Goal: Transaction & Acquisition: Subscribe to service/newsletter

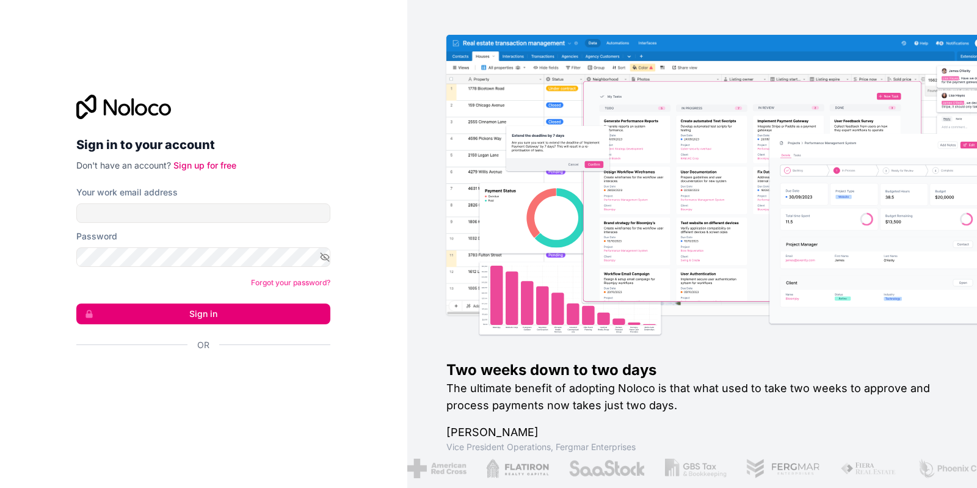
click at [671, 177] on img at bounding box center [751, 200] width 570 height 282
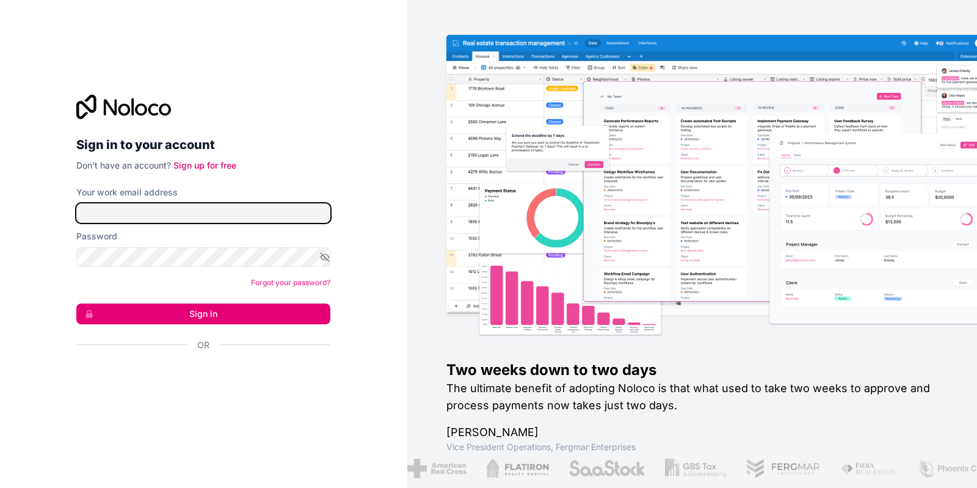
click at [118, 211] on input "Your work email address" at bounding box center [203, 213] width 254 height 20
type input "fatmacildiroglu25@gmail.com"
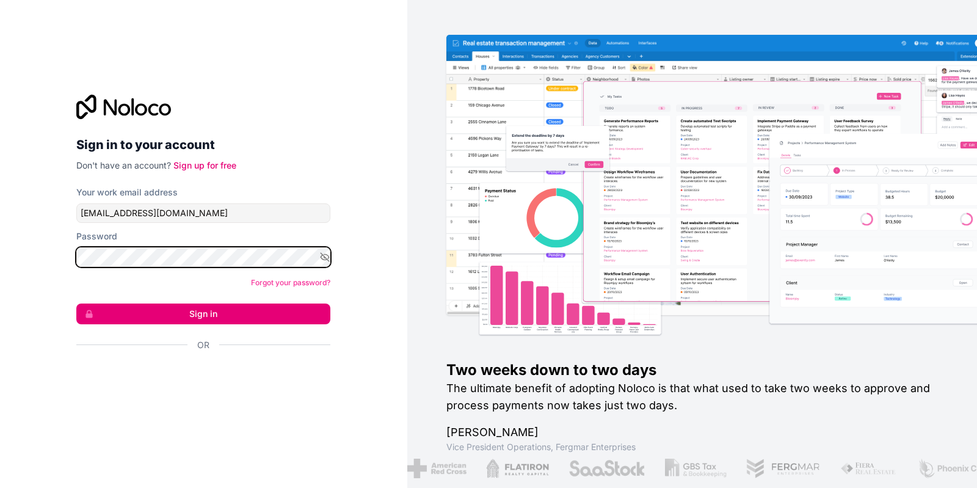
click at [76, 304] on button "Sign in" at bounding box center [203, 314] width 254 height 21
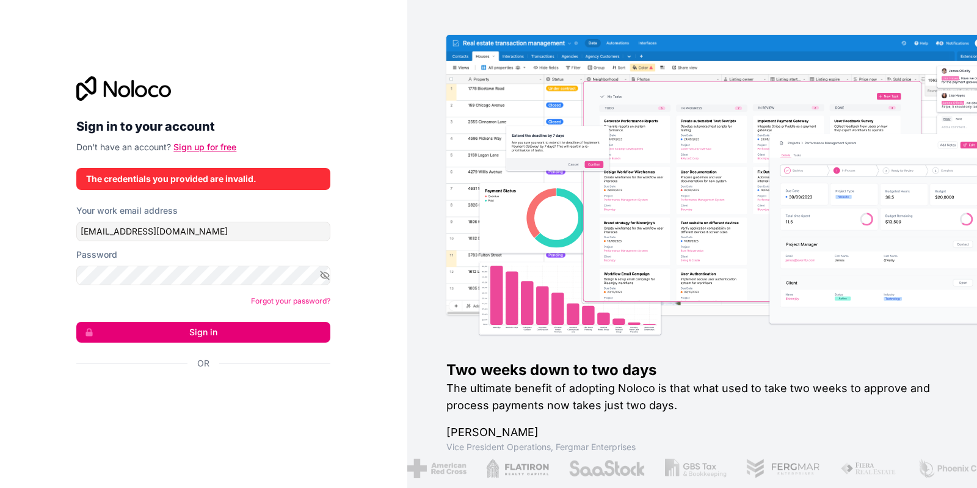
click at [200, 146] on link "Sign up for free" at bounding box center [204, 147] width 63 height 10
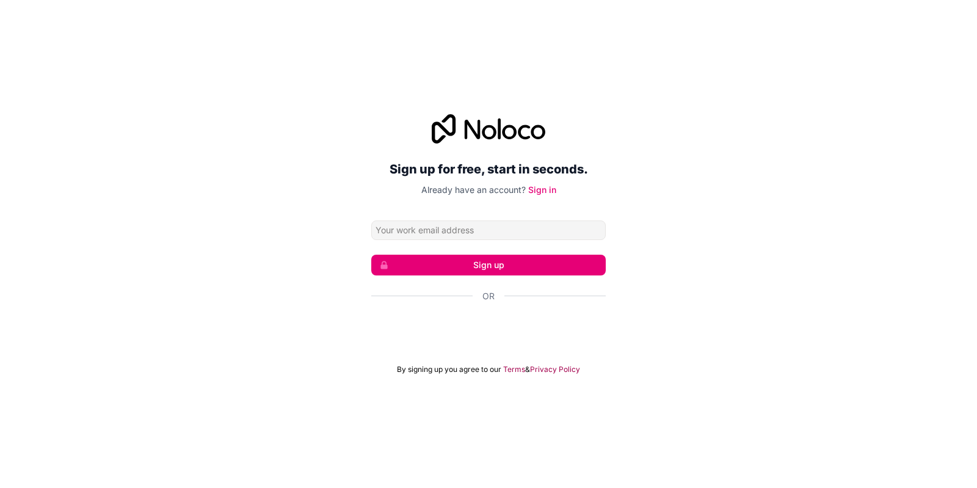
click at [464, 233] on input "Email address" at bounding box center [488, 231] width 235 height 20
type input "fatmacildiroglu25@gmail.com"
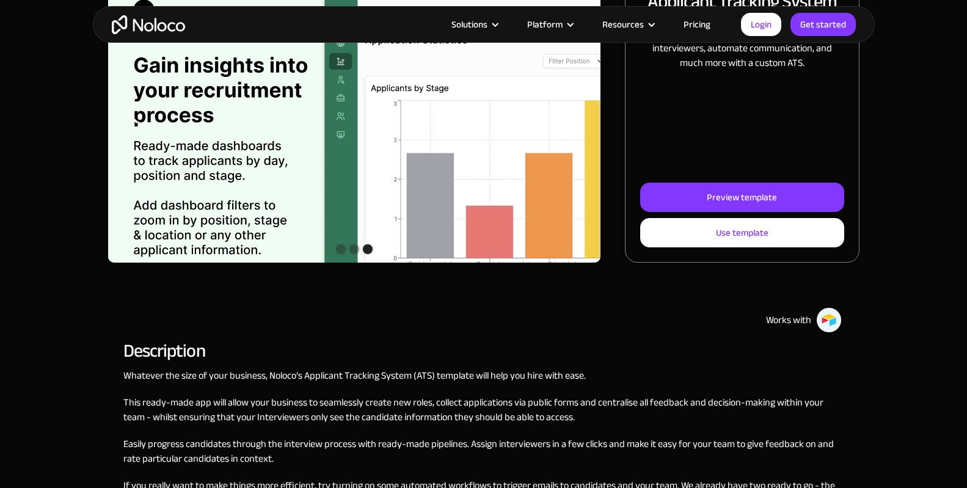
scroll to position [244, 0]
